Goal: Information Seeking & Learning: Learn about a topic

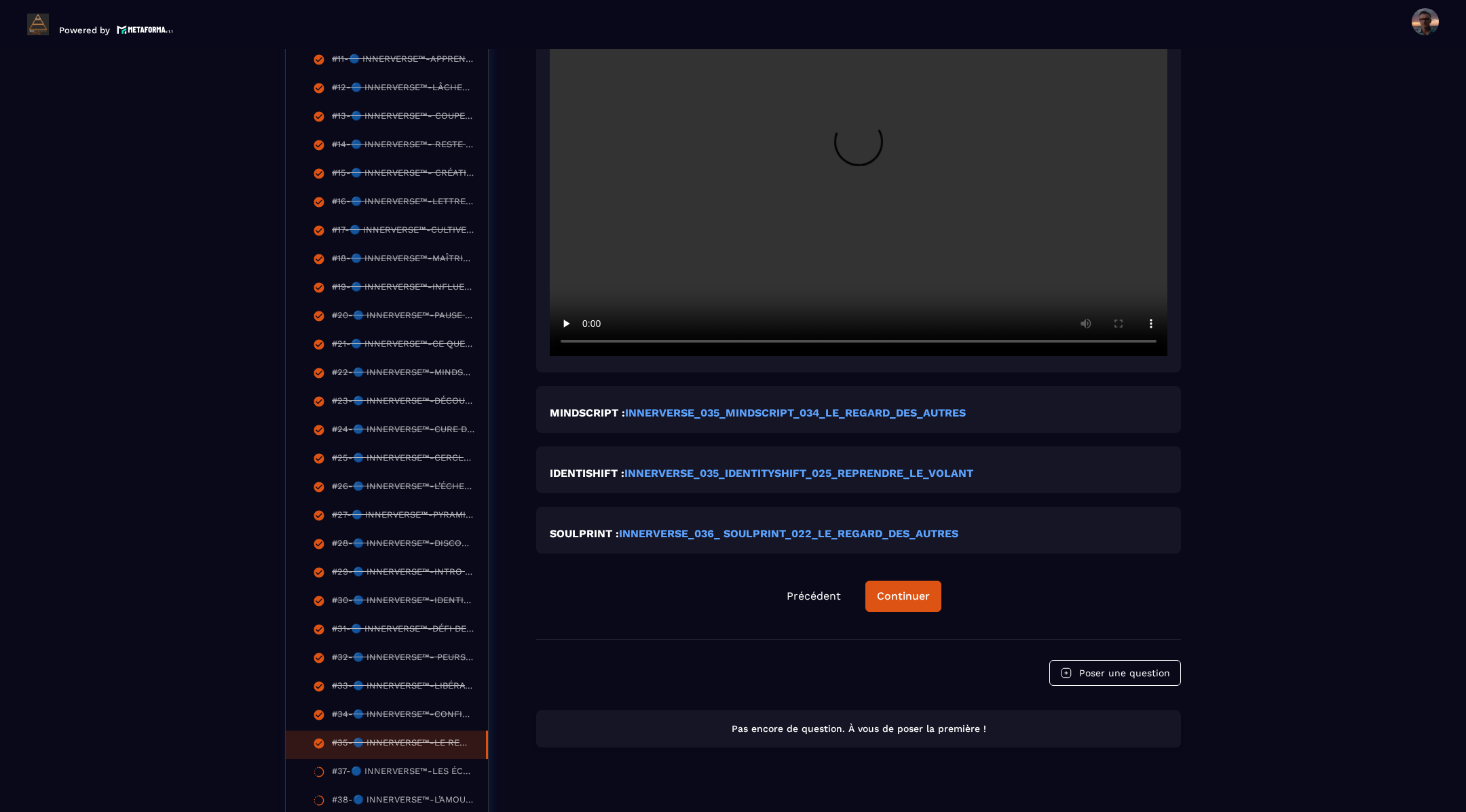
scroll to position [801, 0]
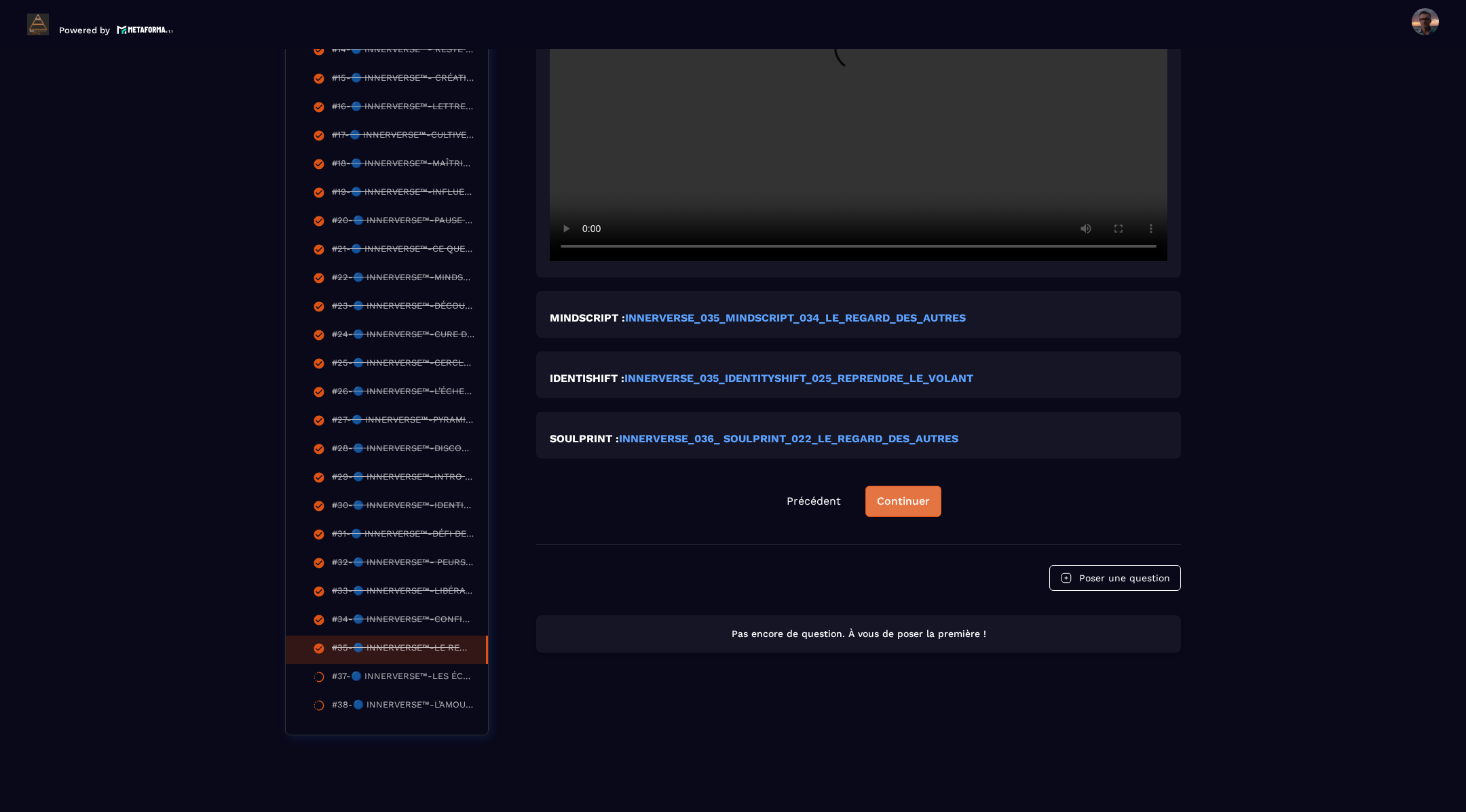
click at [888, 488] on button "Continuer" at bounding box center [903, 501] width 76 height 31
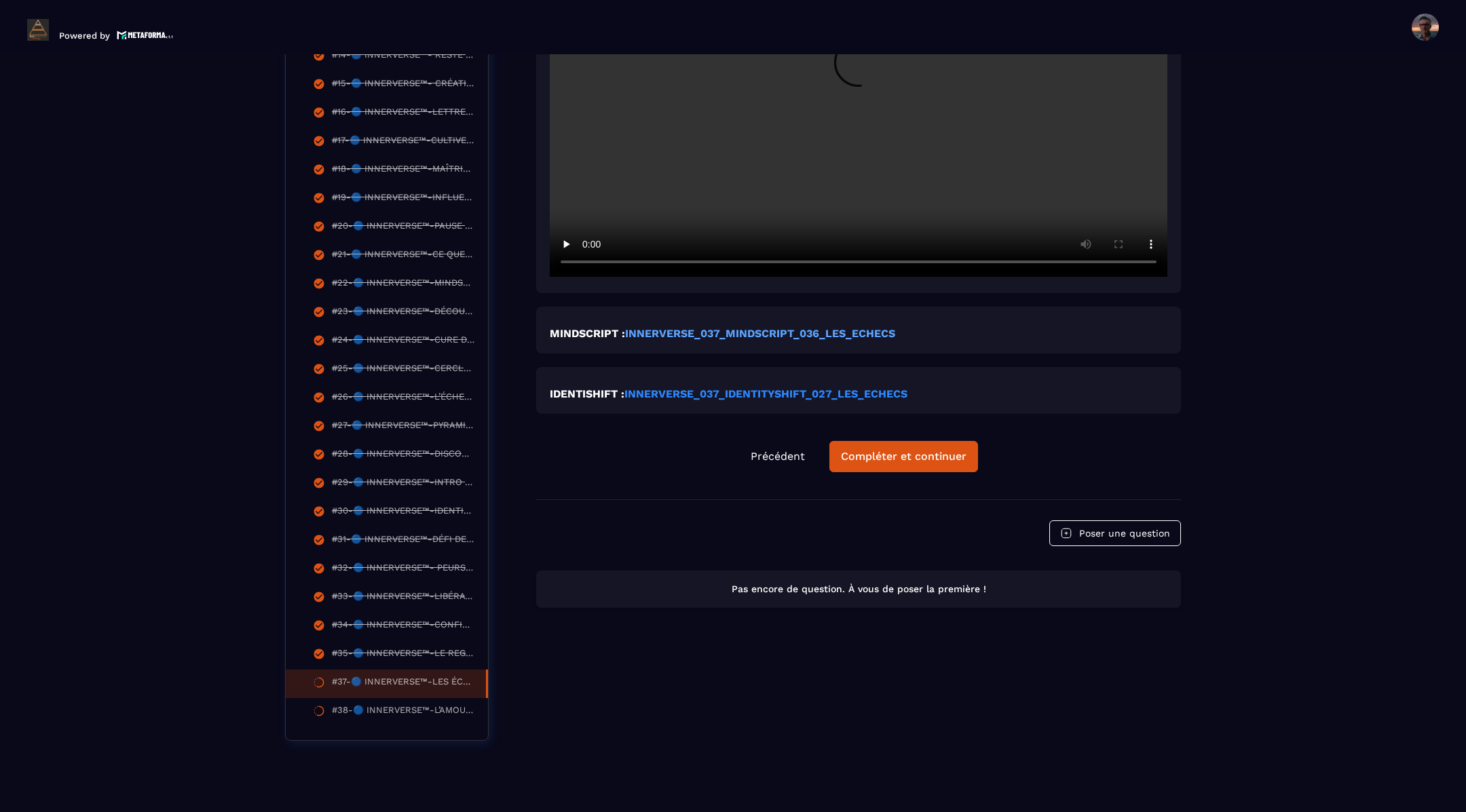
scroll to position [5, 0]
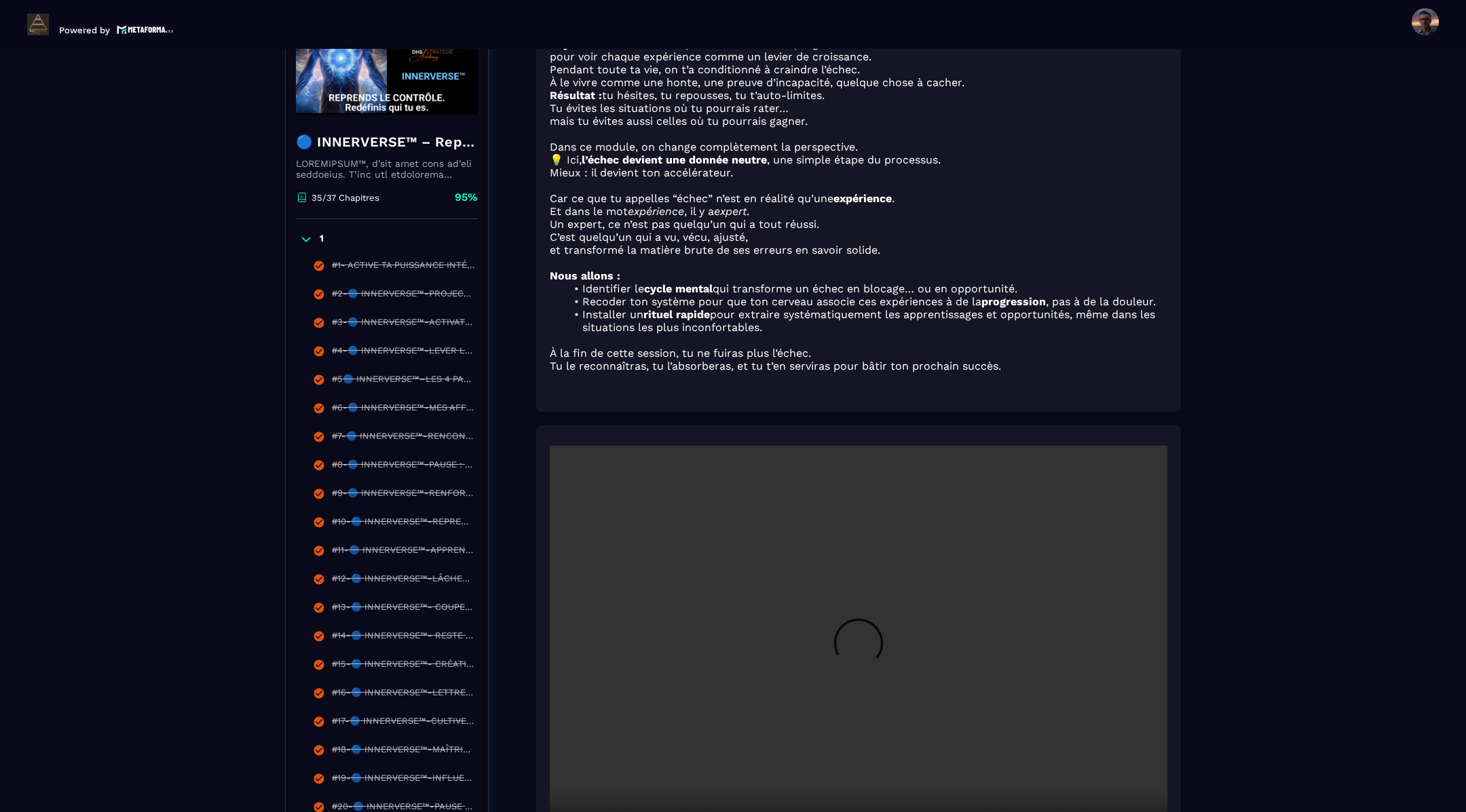
click at [882, 449] on video at bounding box center [859, 651] width 617 height 412
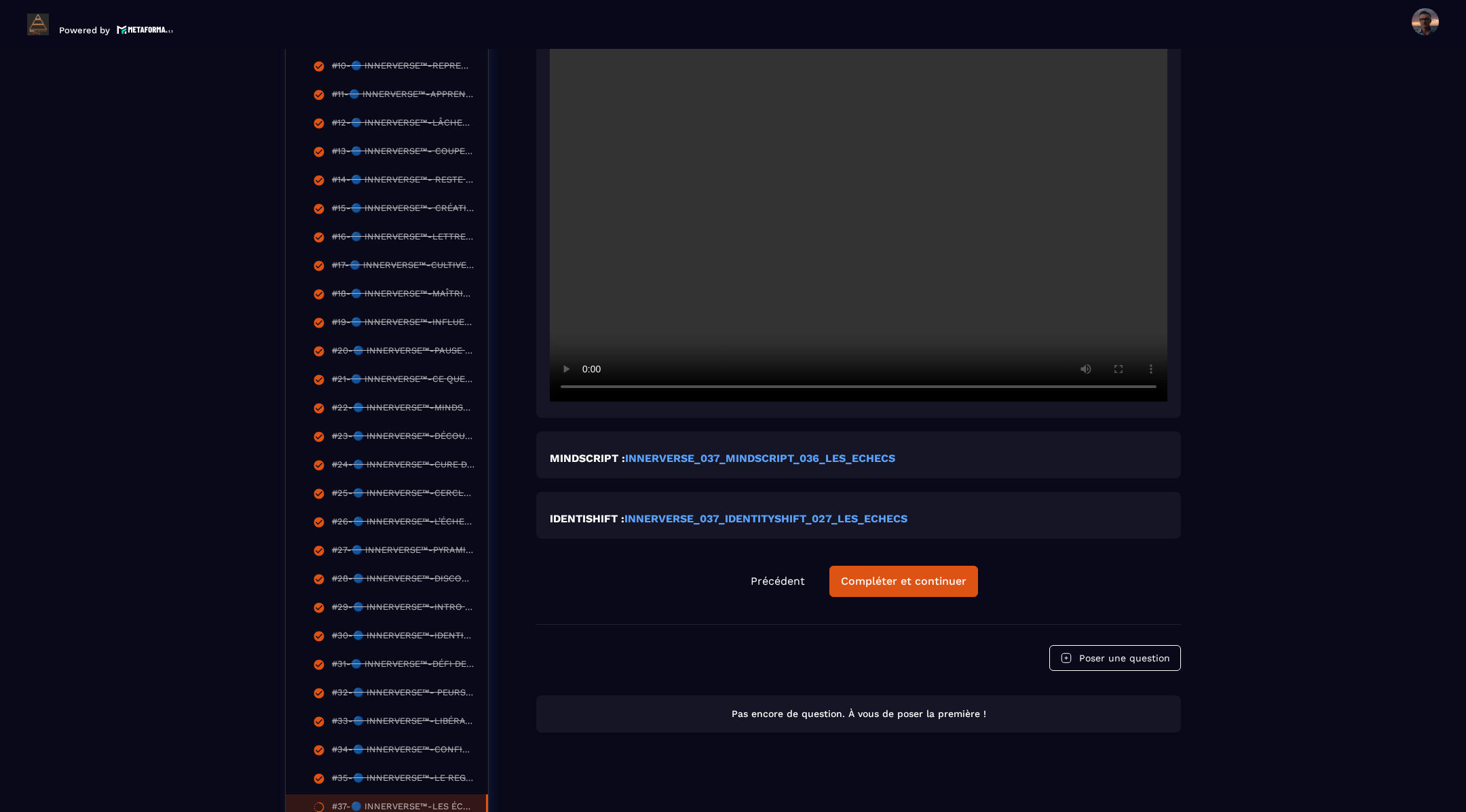
scroll to position [711, 0]
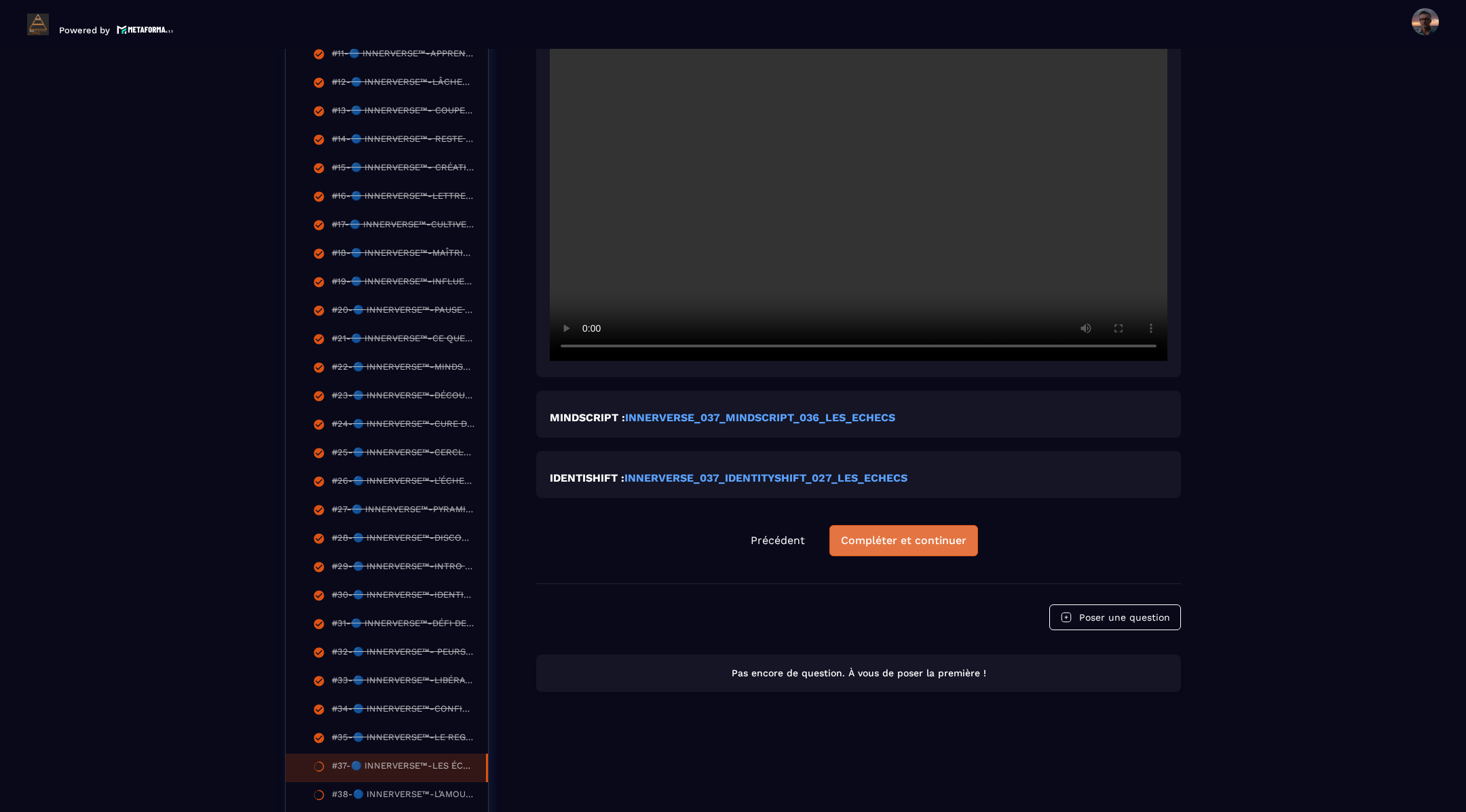
click at [875, 541] on div "Compléter et continuer" at bounding box center [904, 541] width 126 height 14
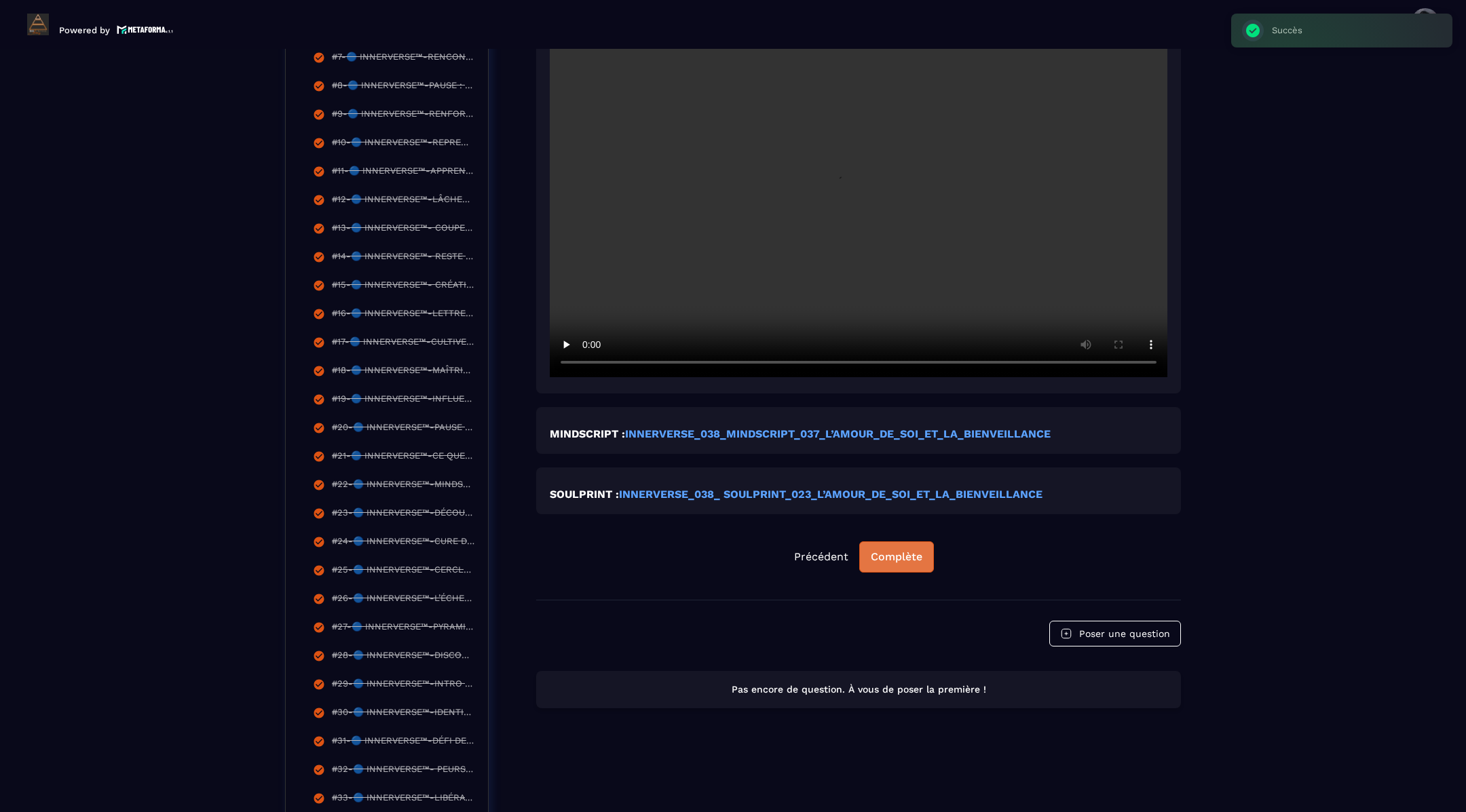
scroll to position [596, 0]
click at [890, 555] on div "Complète" at bounding box center [896, 555] width 52 height 14
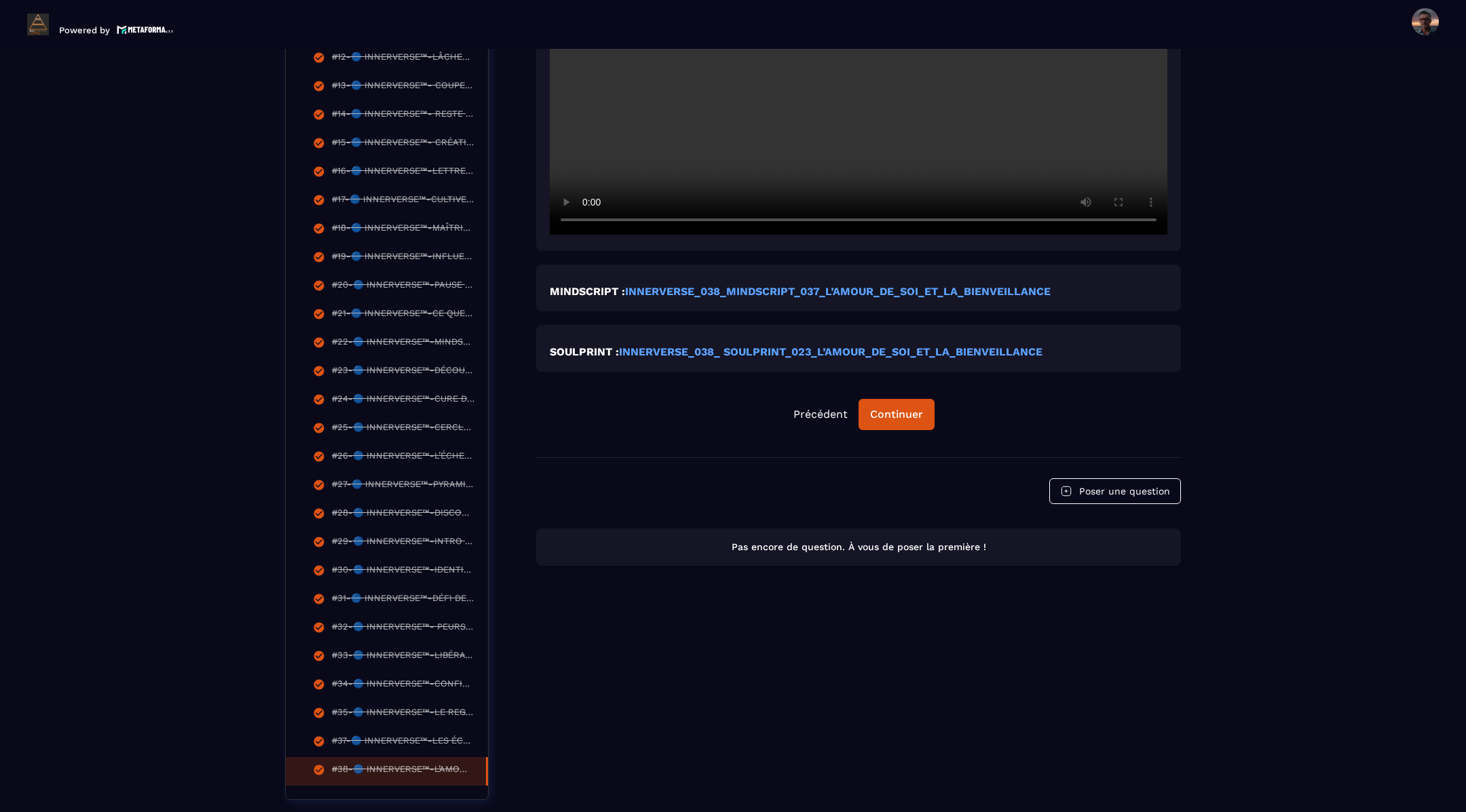
scroll to position [743, 0]
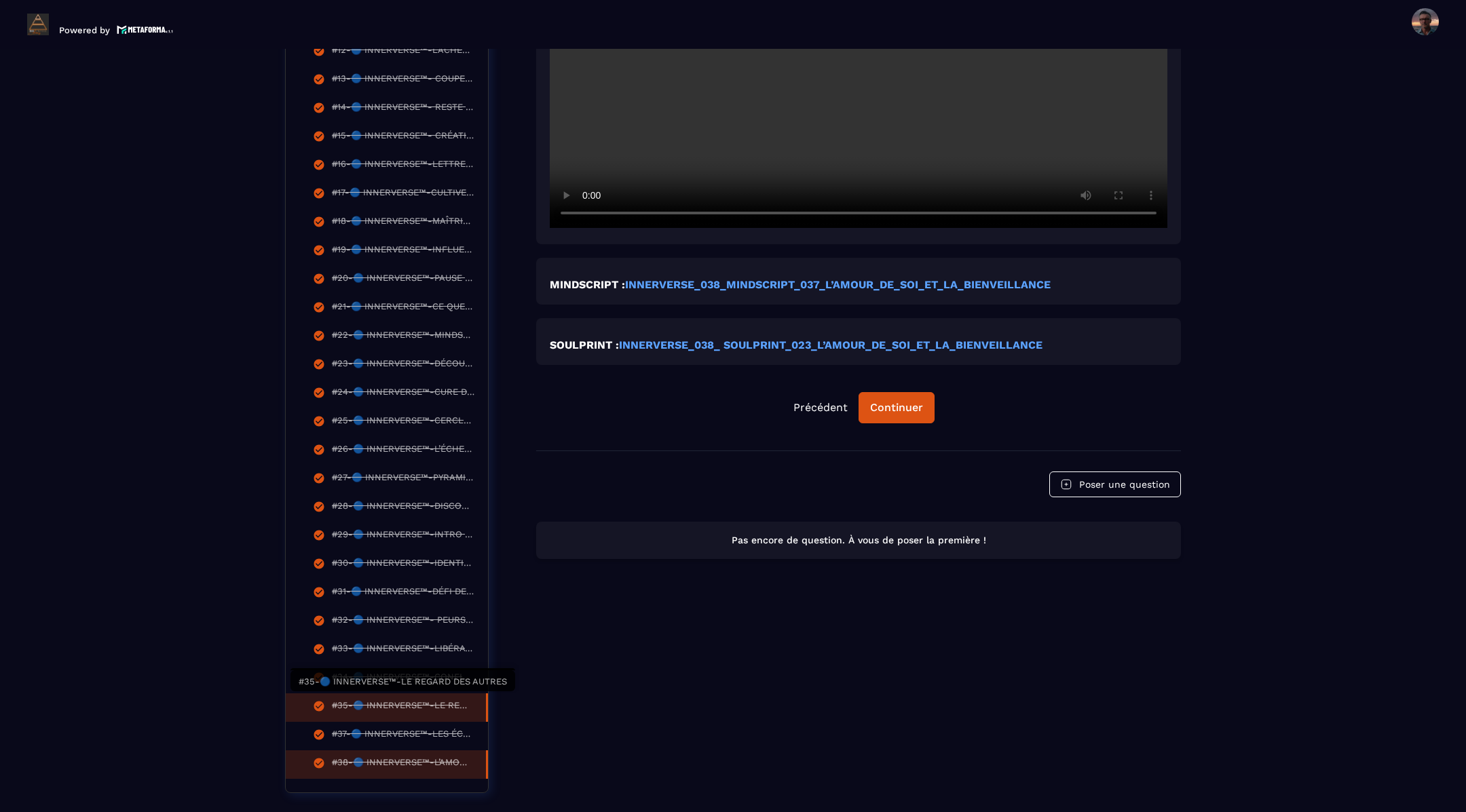
click at [428, 701] on div "#35-🔵 INNERVERSE™-LE REGARD DES AUTRES" at bounding box center [402, 708] width 140 height 15
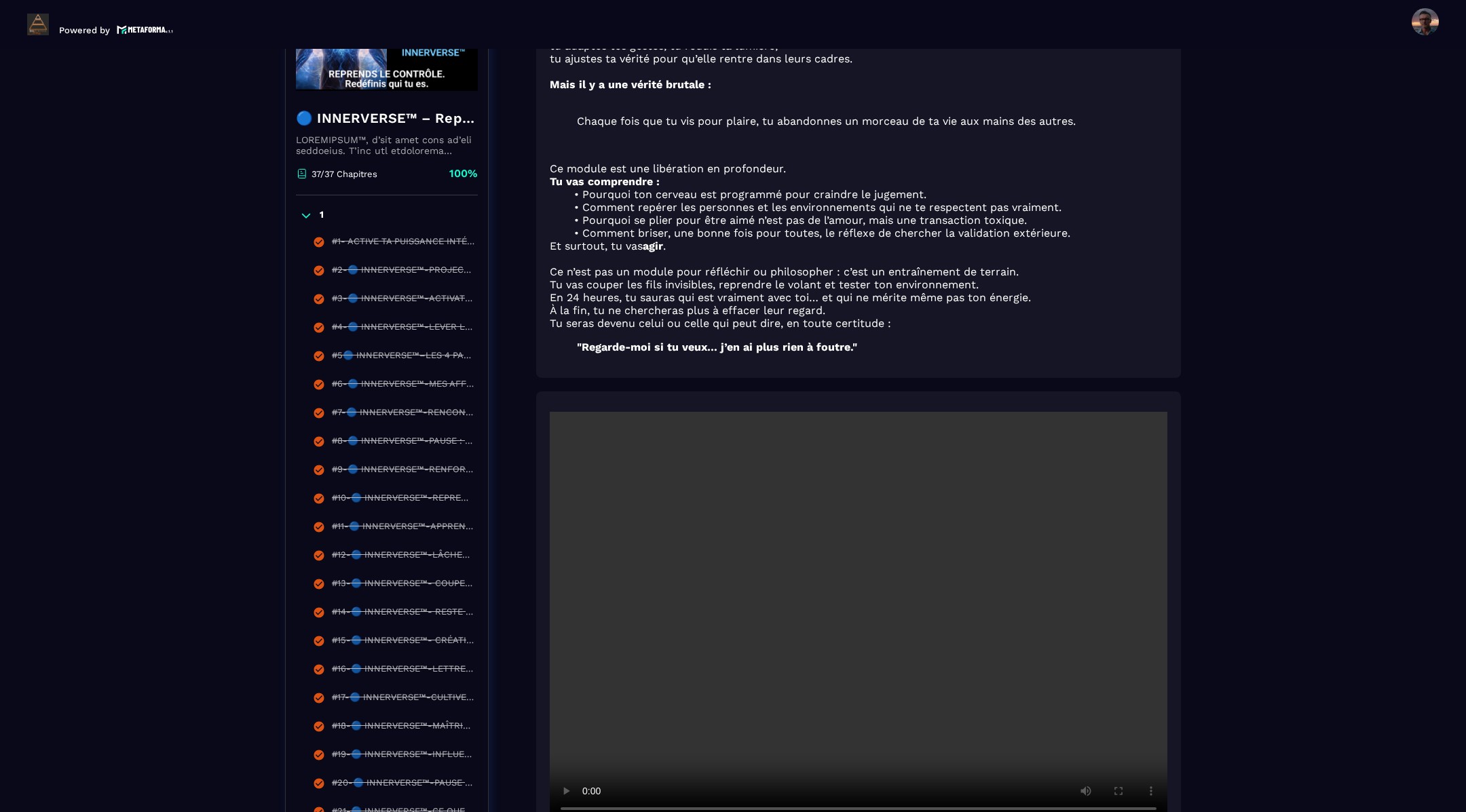
scroll to position [0, 0]
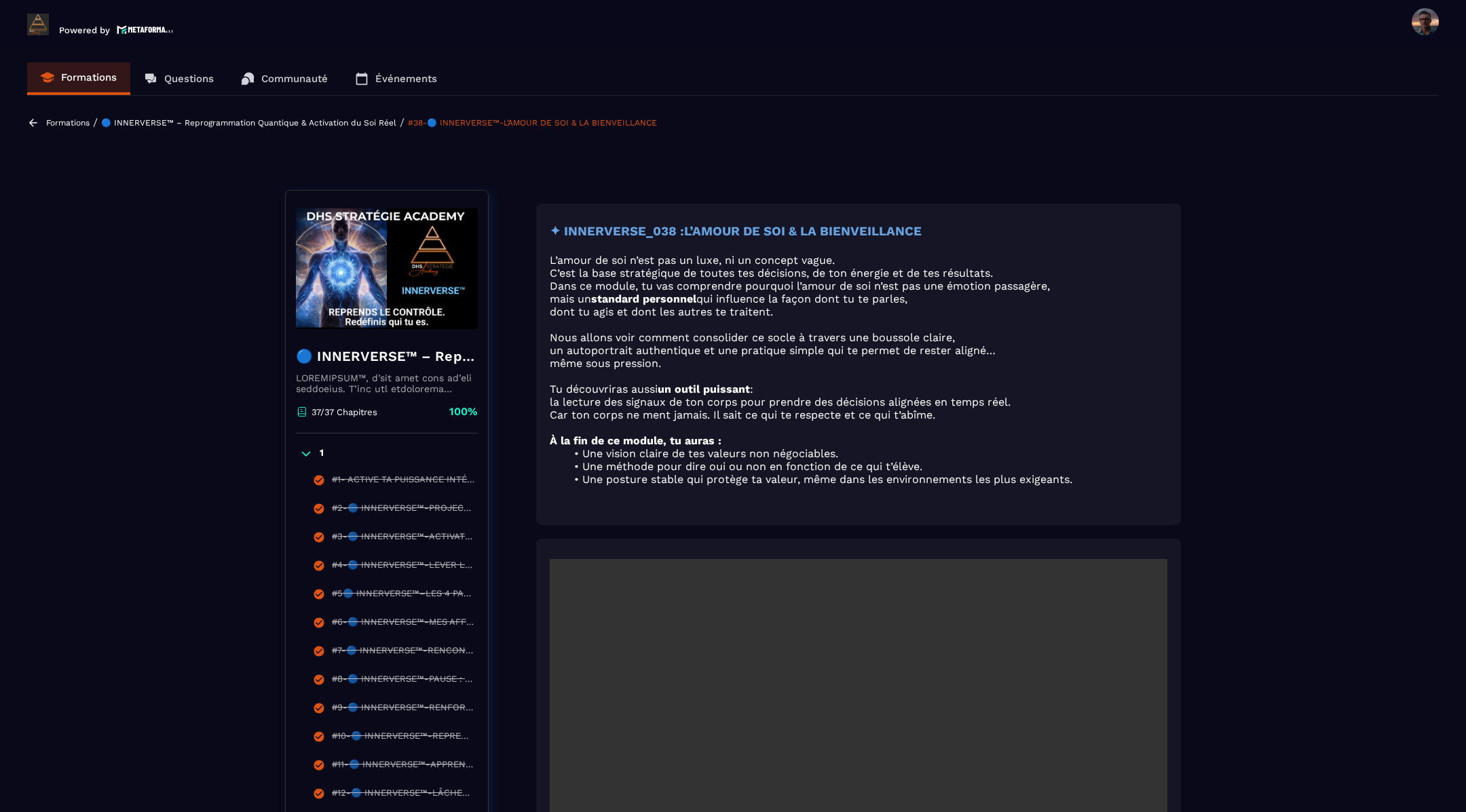
click at [33, 120] on icon at bounding box center [33, 123] width 12 height 12
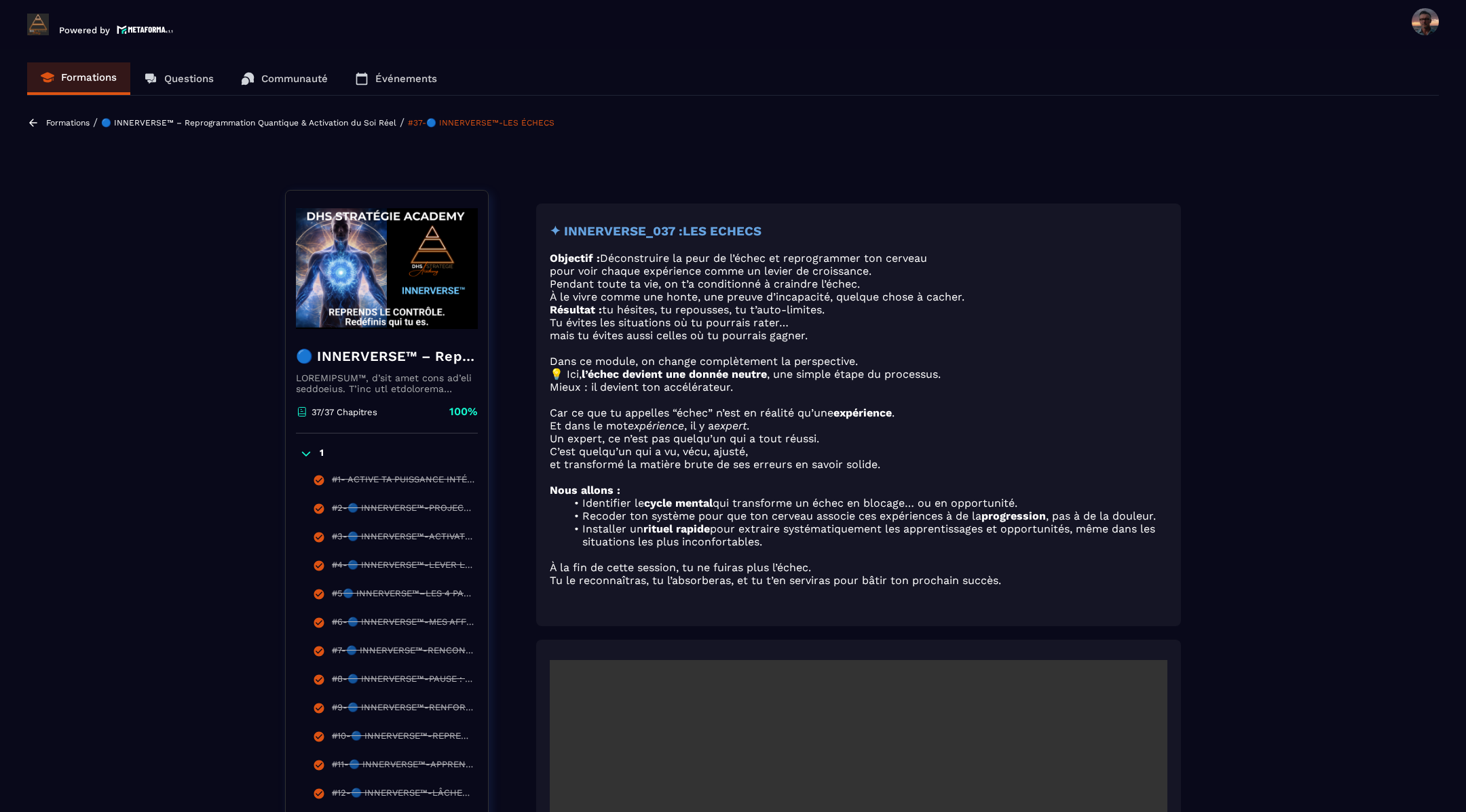
click at [71, 77] on p "Formations" at bounding box center [89, 77] width 55 height 12
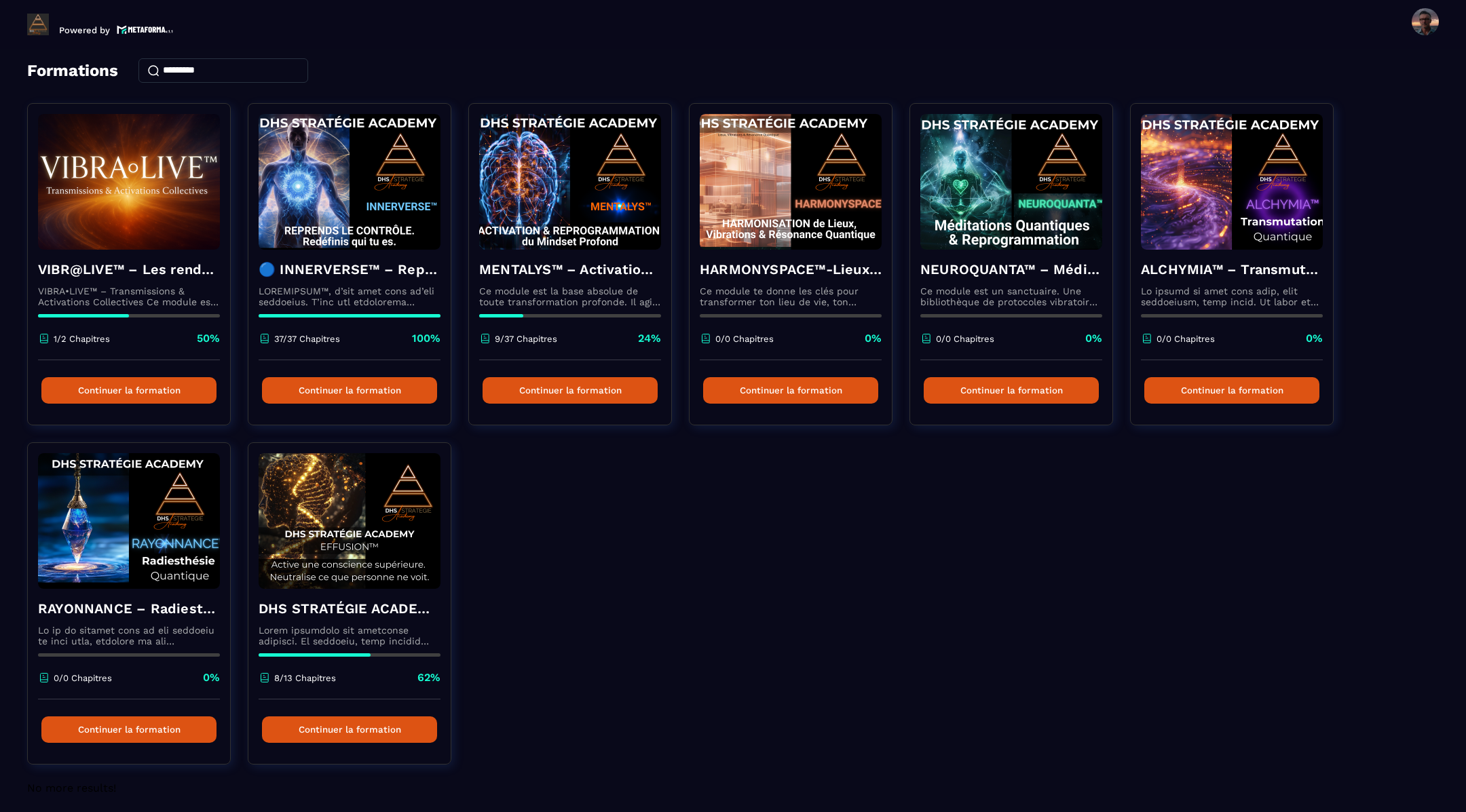
scroll to position [70, 0]
